Goal: Book appointment/travel/reservation

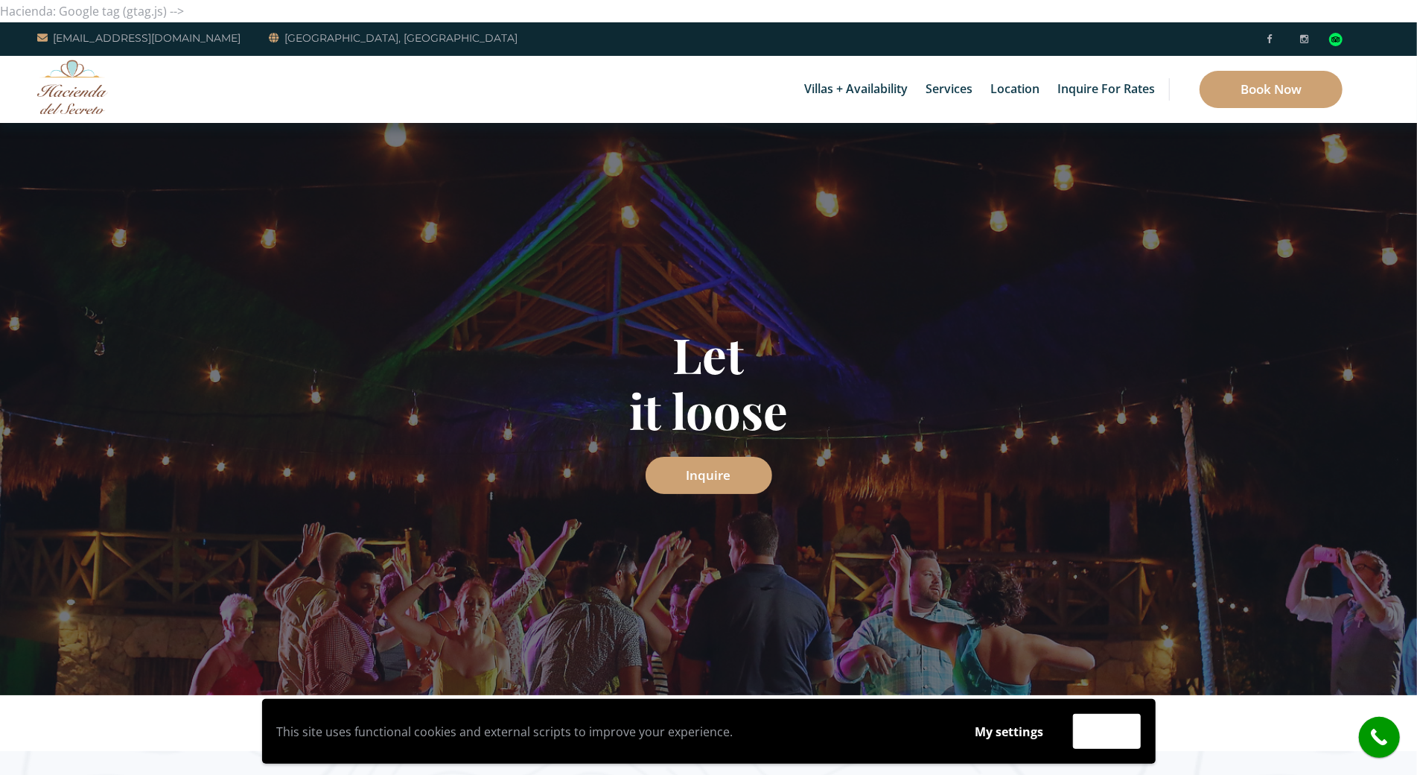
click at [133, 75] on div "Villas + Availability 6 Bedrooms Casa del Secreto 5 Bedrooms Villa Sarita Villa…" at bounding box center [708, 89] width 1417 height 67
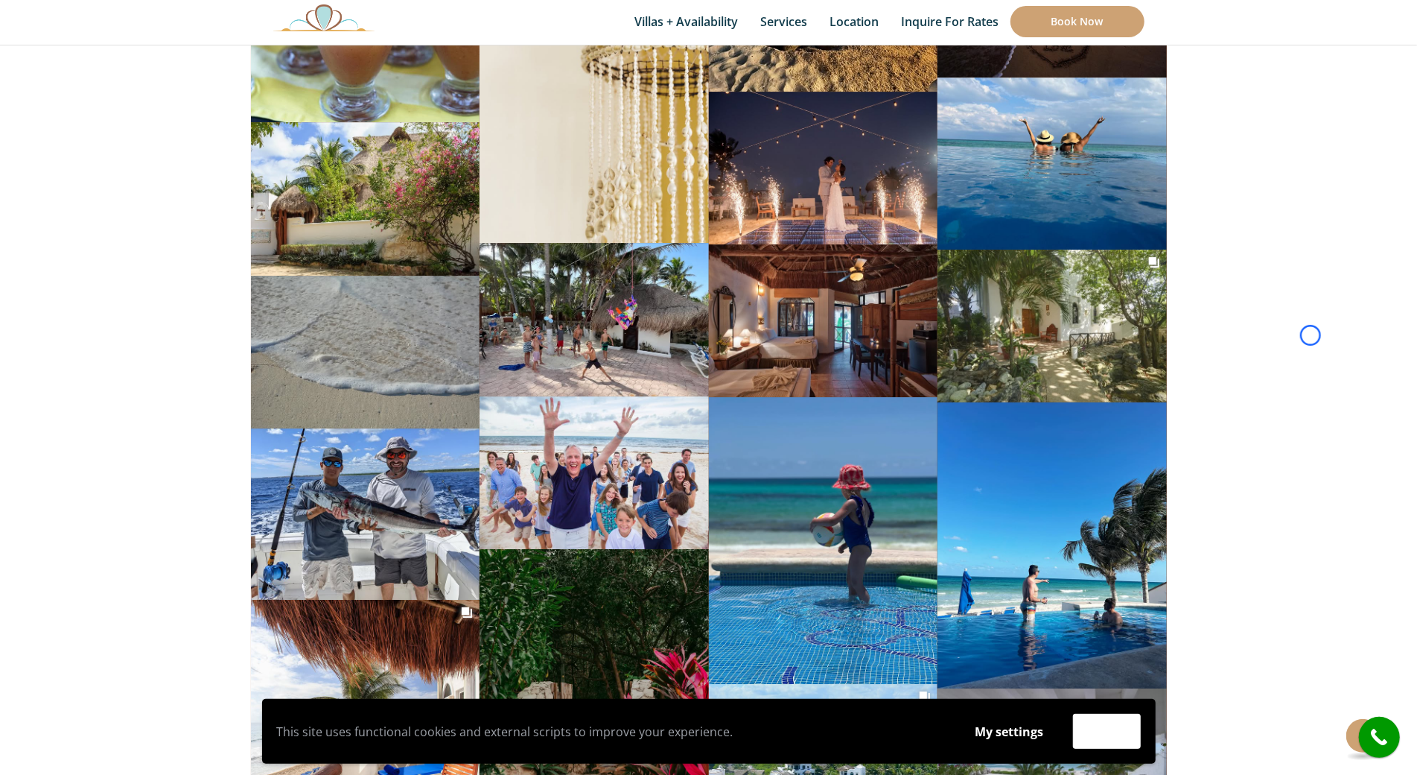
scroll to position [7771, 0]
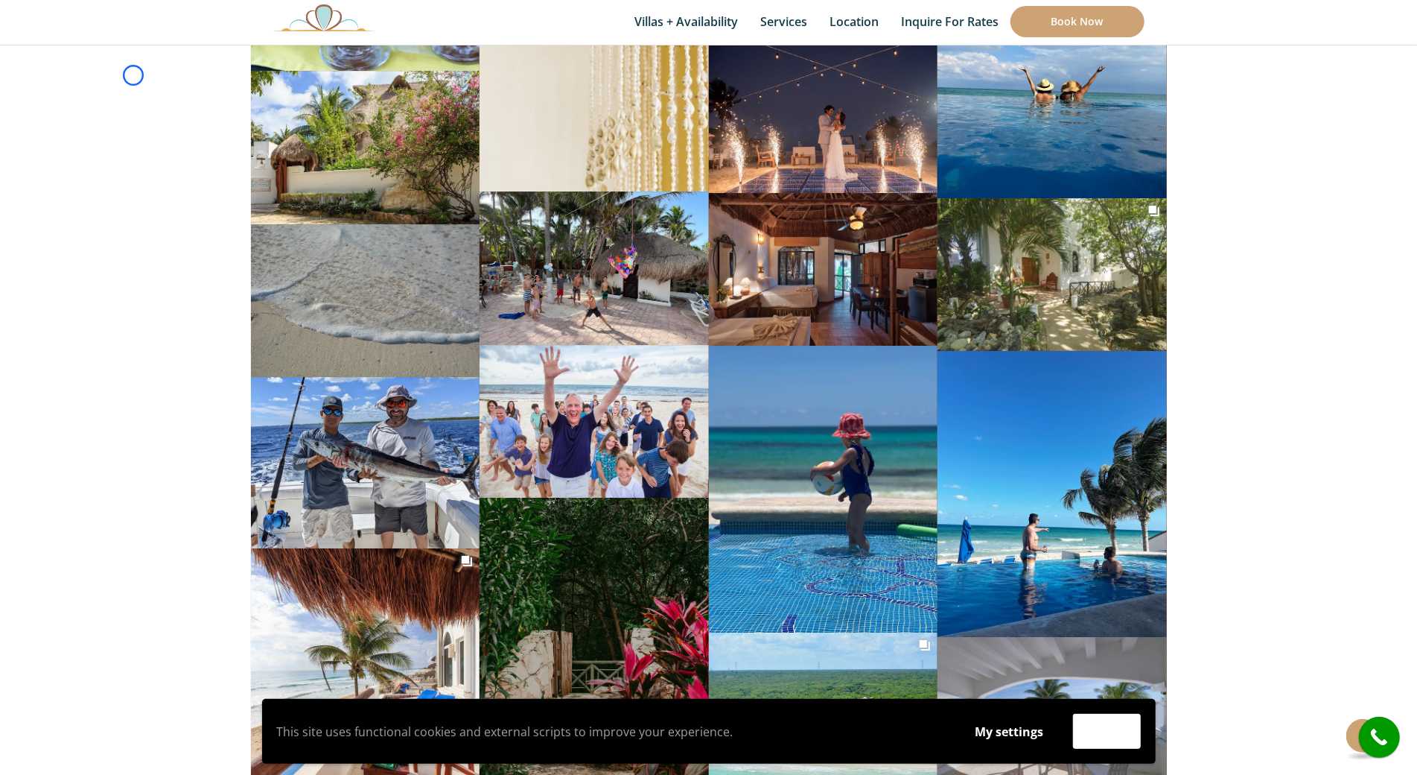
click at [133, 75] on section "haciendadelsecreto 13mo Just waiting for you to drop your bags. . #privatevilla…" at bounding box center [708, 391] width 1417 height 5883
click at [81, 109] on section "haciendadelsecreto 13mo Just waiting for you to drop your bags. . #privatevilla…" at bounding box center [708, 391] width 1417 height 5883
click at [95, 143] on section "haciendadelsecreto 13mo Just waiting for you to drop your bags. . #privatevilla…" at bounding box center [708, 391] width 1417 height 5883
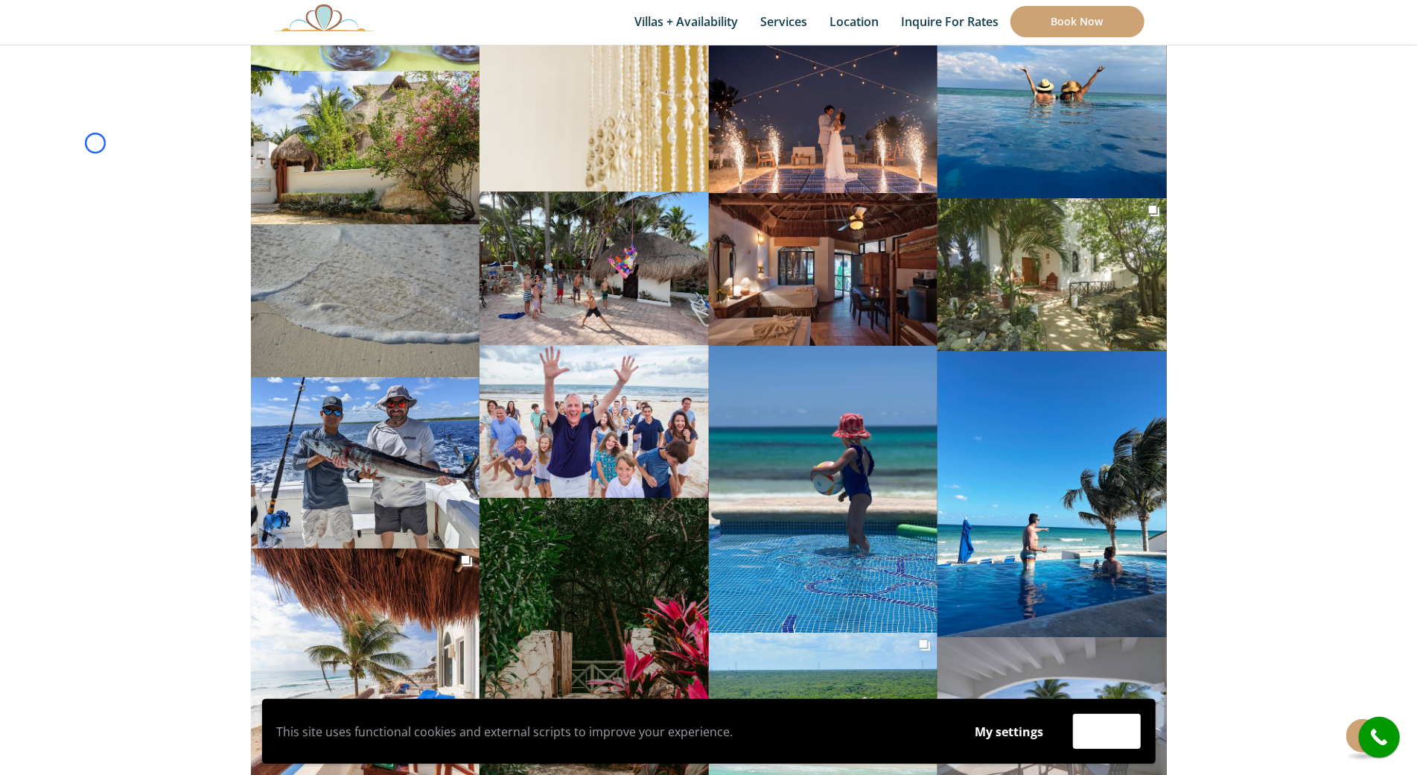
scroll to position [667, 0]
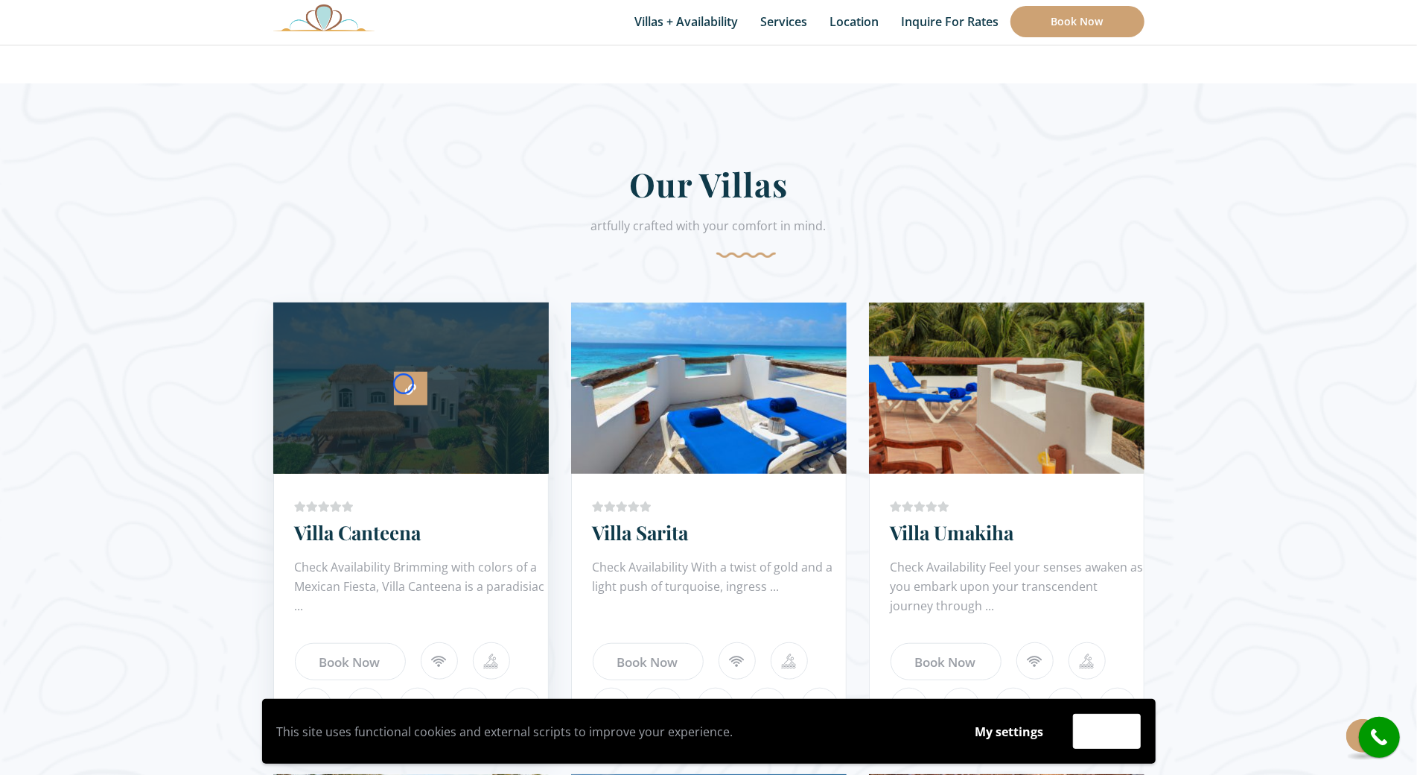
click at [404, 384] on link at bounding box center [411, 389] width 34 height 34
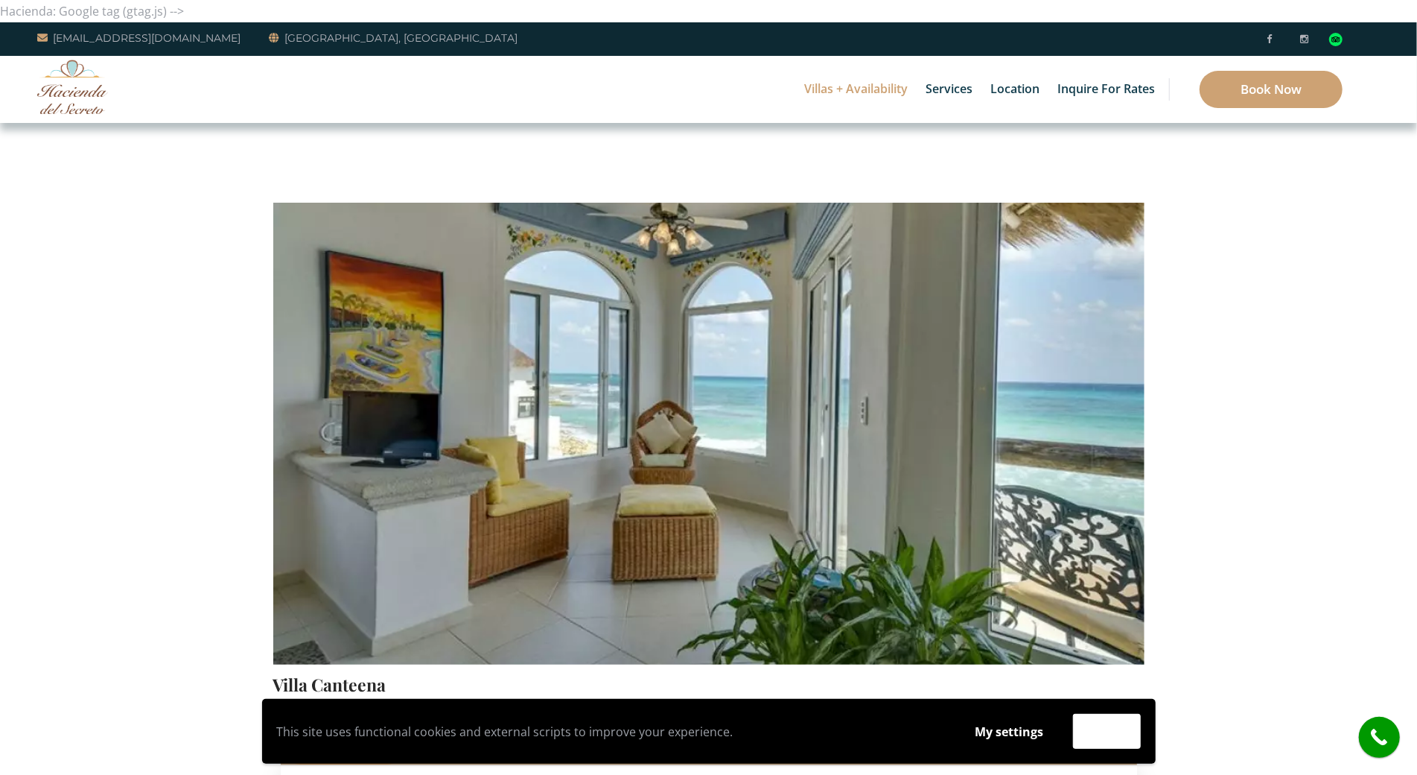
click at [130, 118] on div "Villas + Availability 6 Bedrooms Casa del Secreto 5 Bedrooms Villa Sarita Villa…" at bounding box center [708, 89] width 1417 height 67
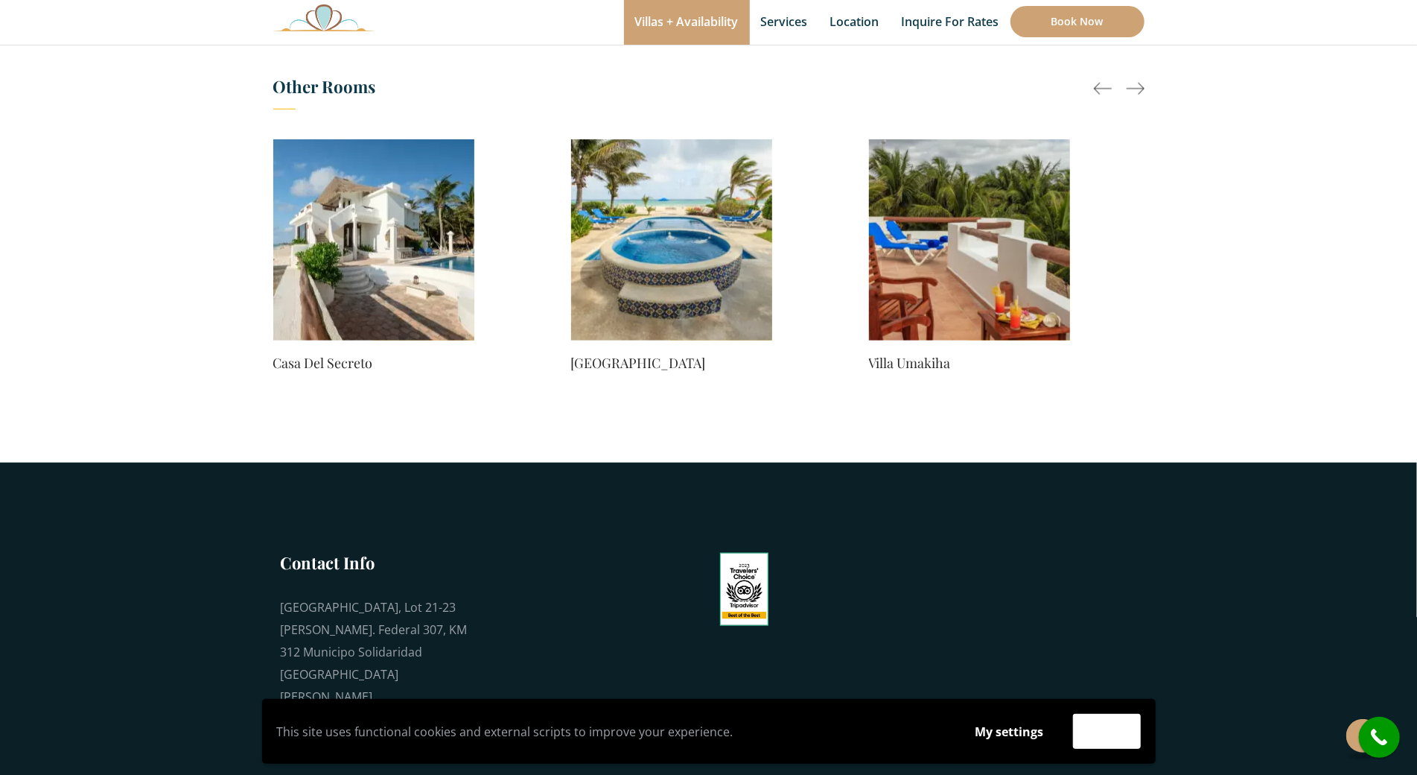
scroll to position [1173, 0]
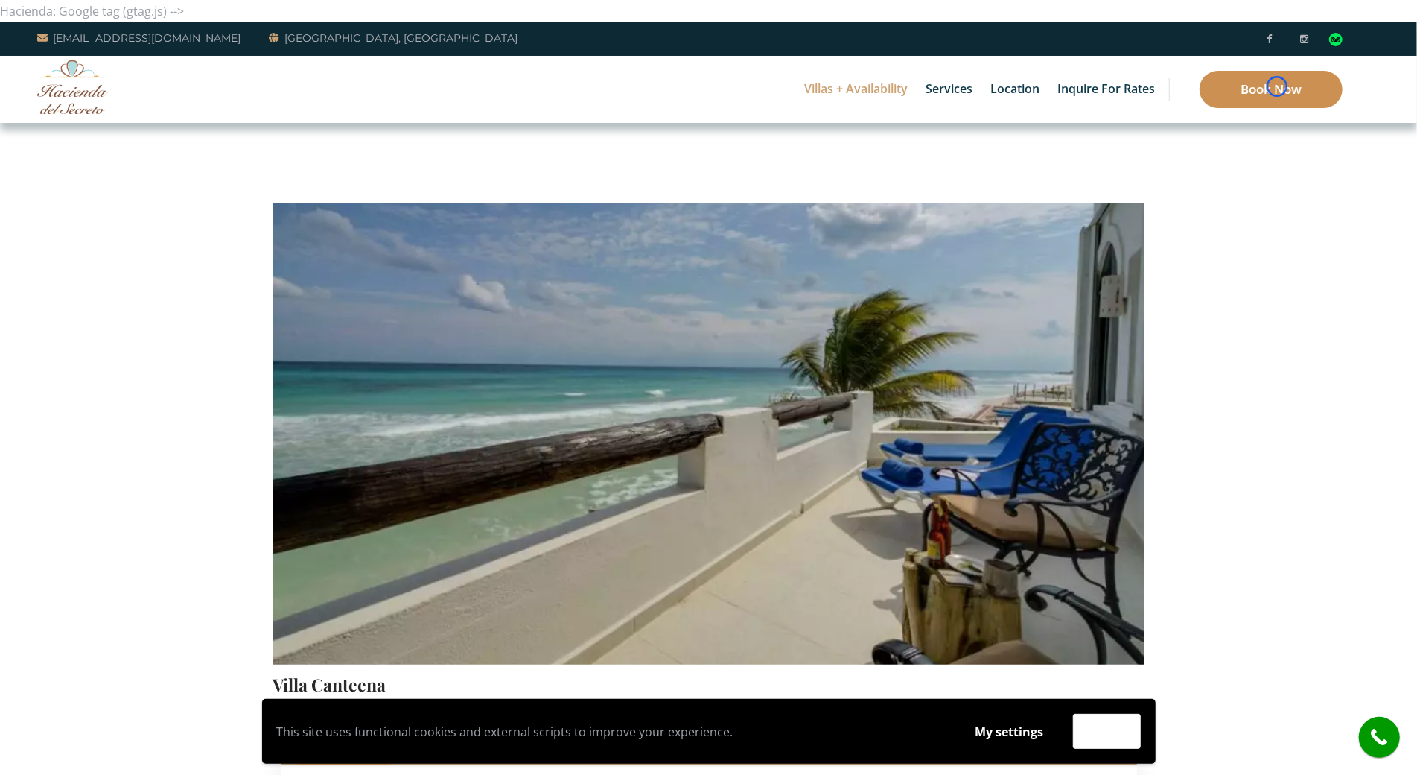
click at [1277, 86] on link "Book Now" at bounding box center [1271, 89] width 143 height 37
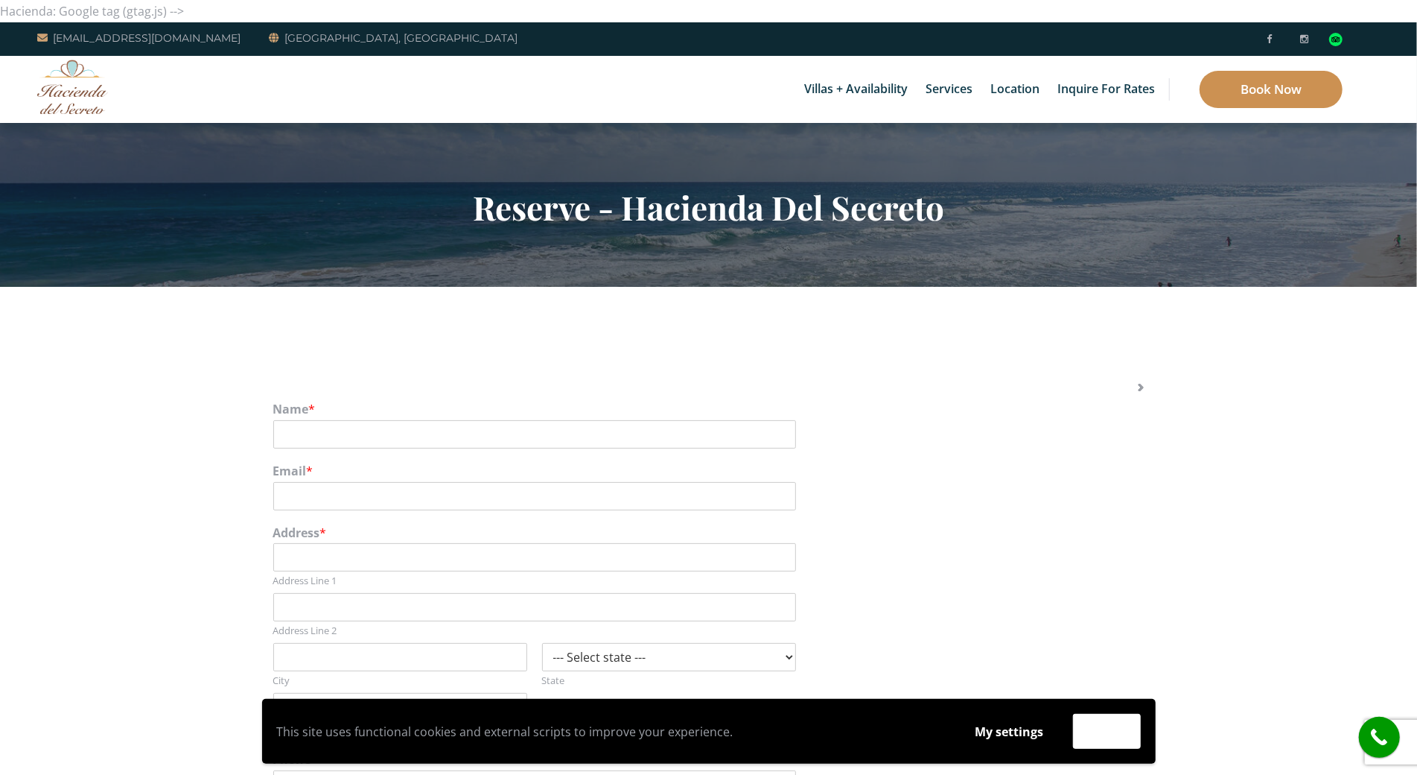
click at [1277, 86] on link "Book Now" at bounding box center [1271, 89] width 143 height 37
click at [108, 139] on section "Reserve - Hacienda Del Secreto" at bounding box center [708, 205] width 1417 height 164
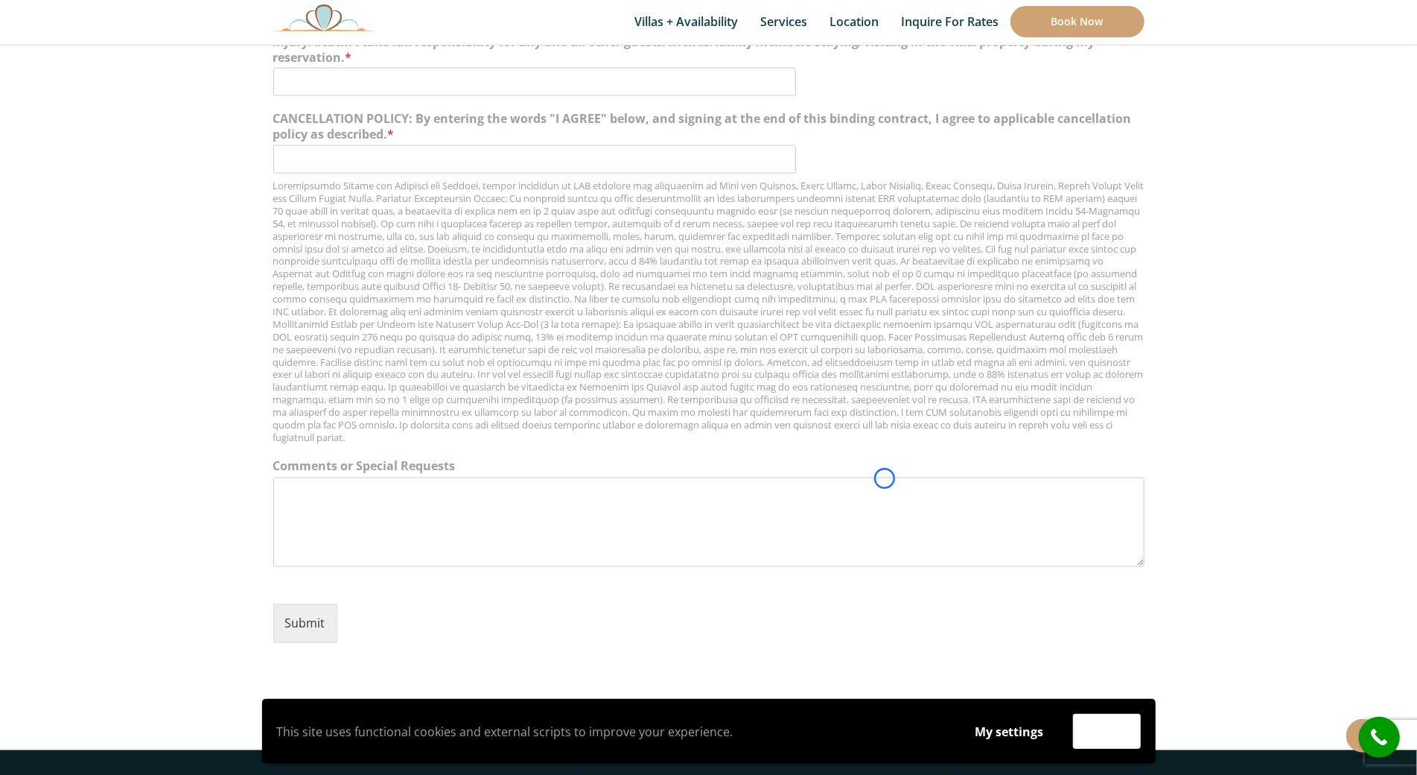
scroll to position [1732, 0]
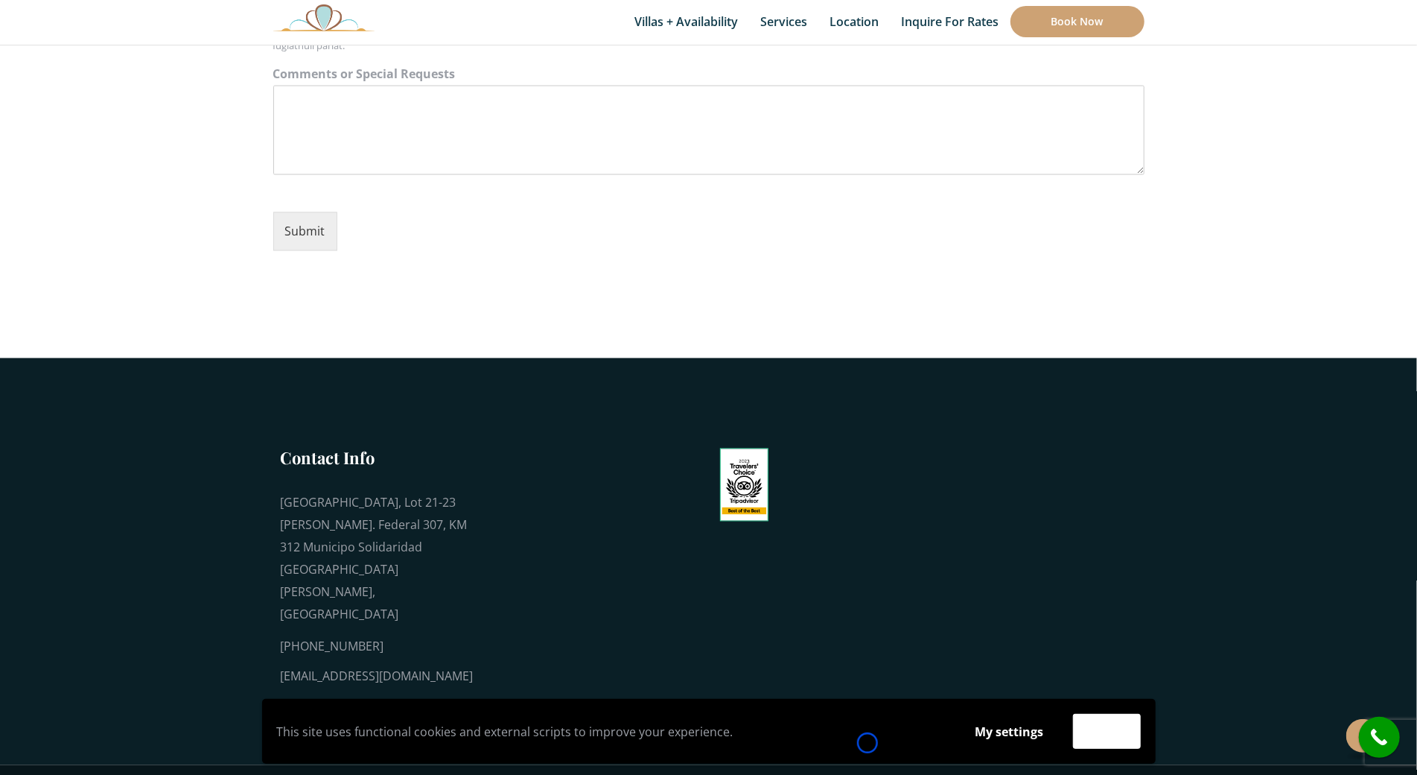
click at [868, 743] on div "This site uses functional cookies and external scripts to improve your experien…" at bounding box center [709, 731] width 879 height 35
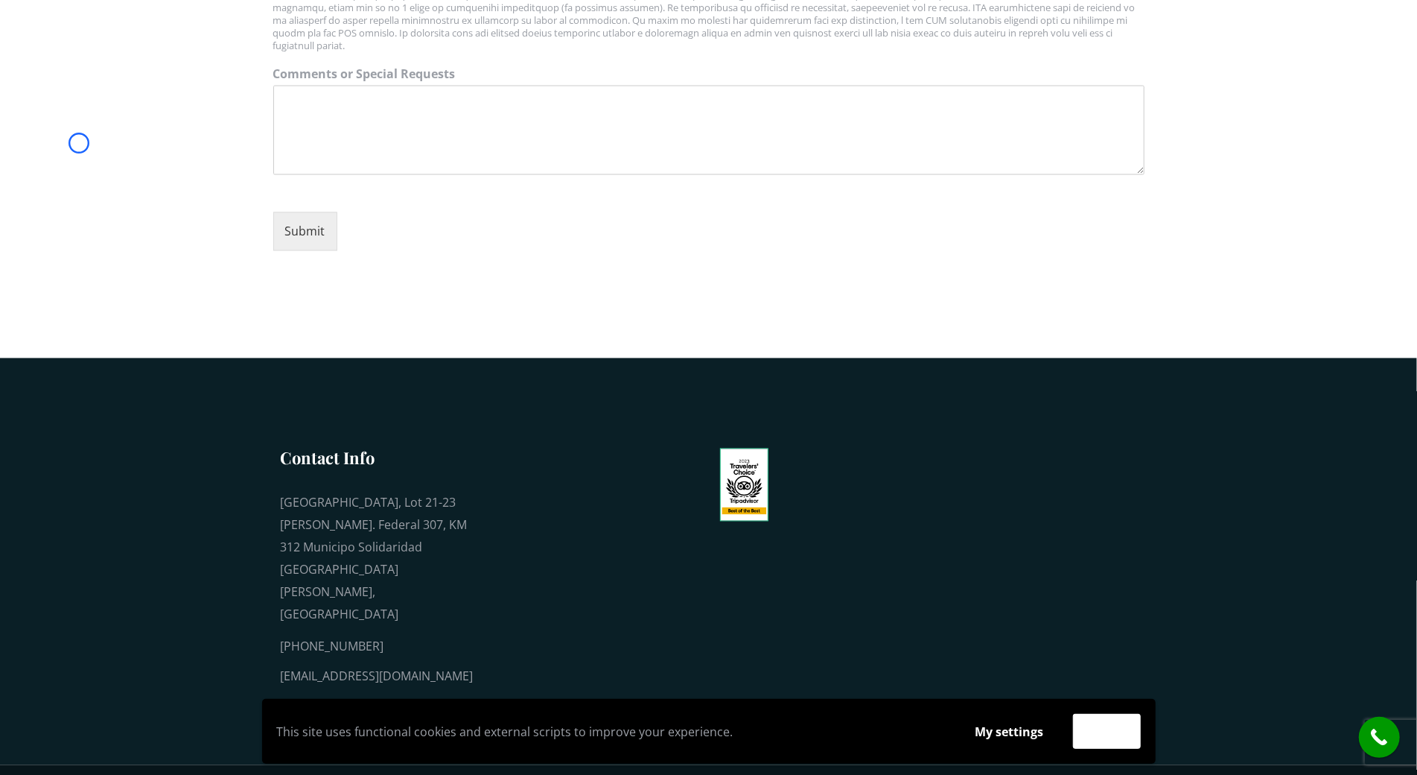
scroll to position [0, 0]
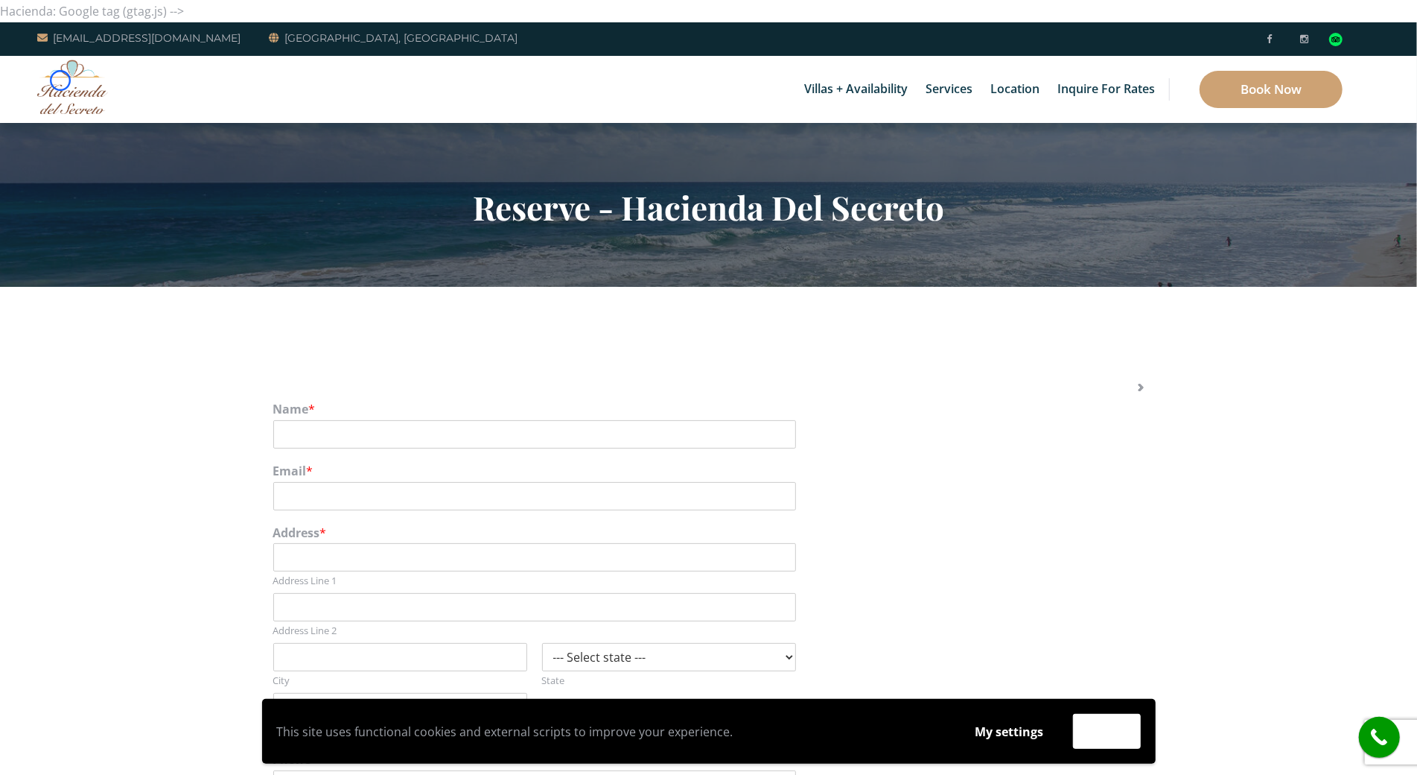
click at [60, 80] on img at bounding box center [72, 87] width 71 height 54
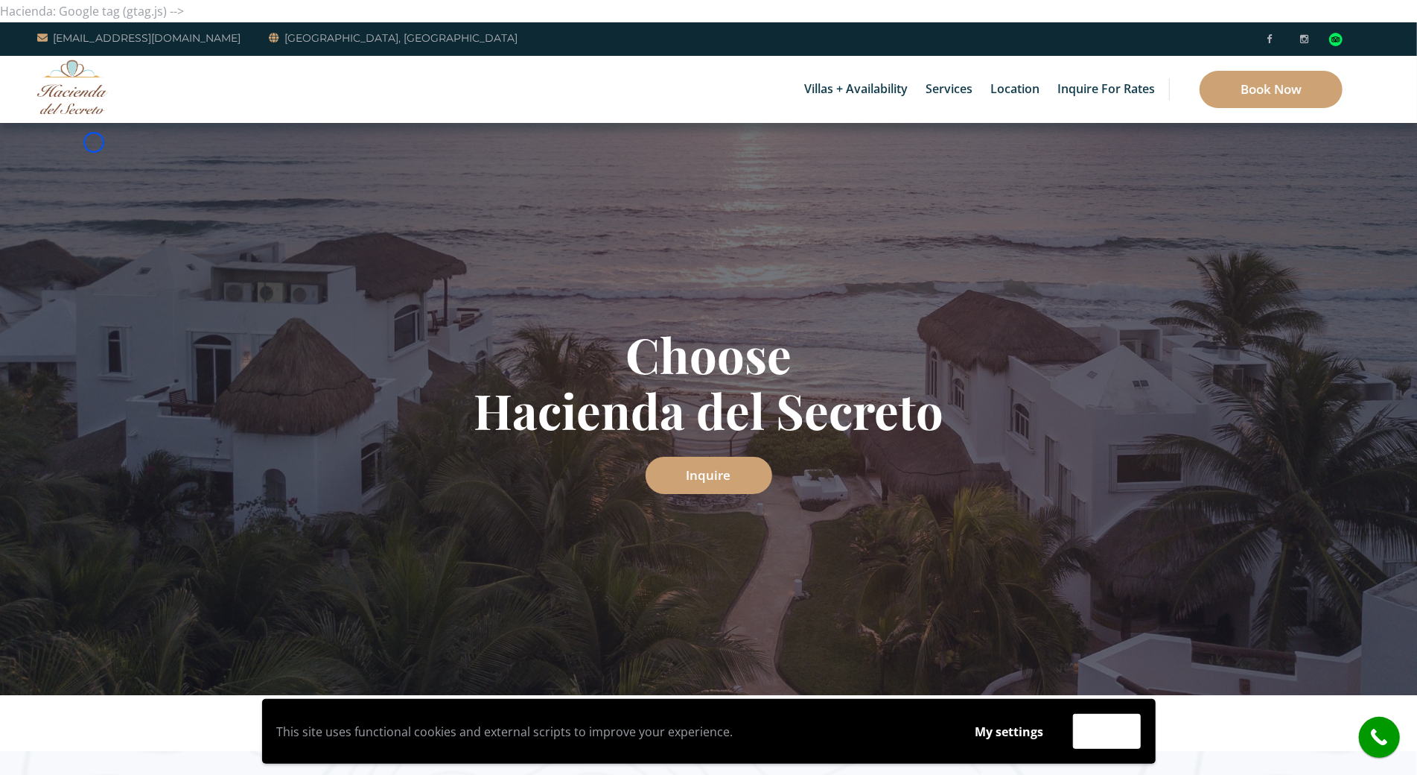
click at [94, 142] on div "Choose Hacienda del Secreto Inquire" at bounding box center [708, 409] width 1417 height 572
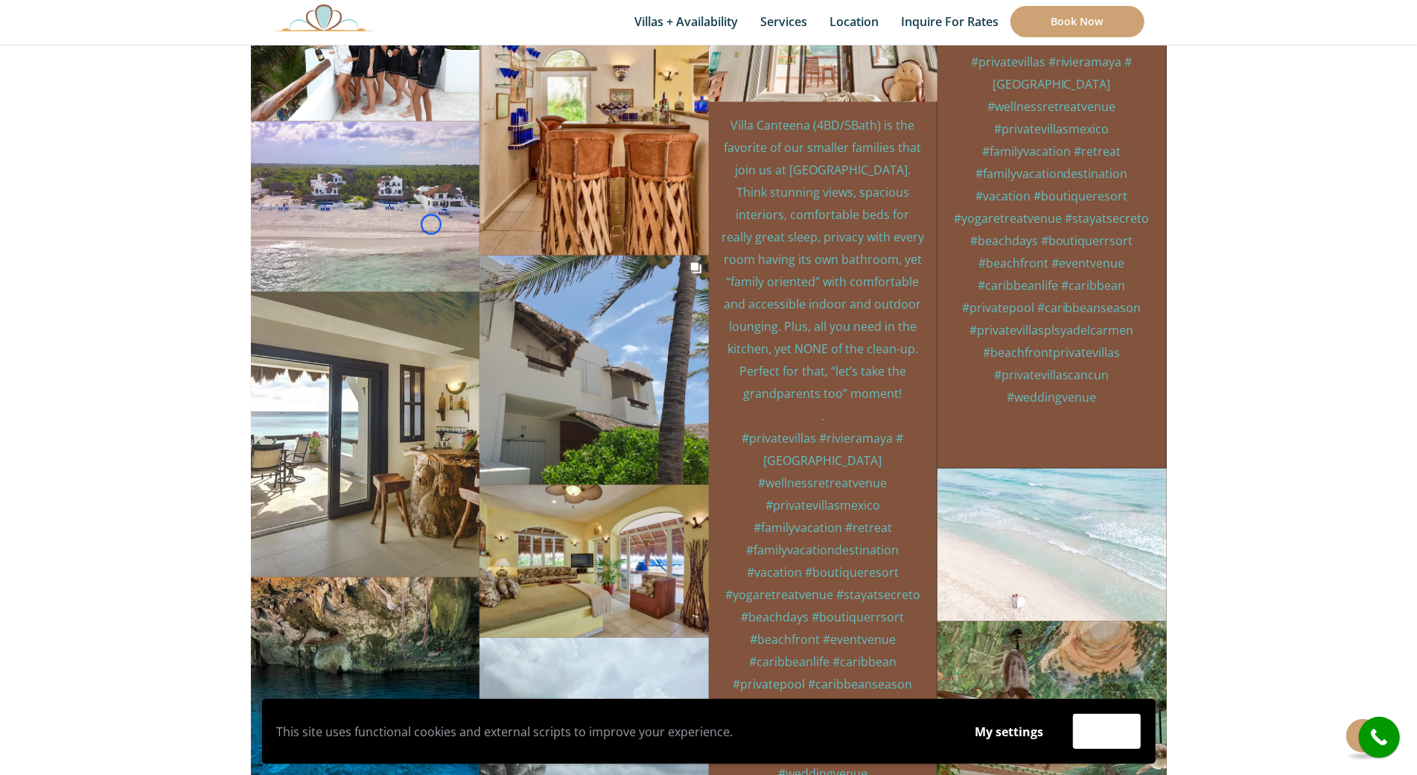
scroll to position [5429, 0]
